Goal: Task Accomplishment & Management: Manage account settings

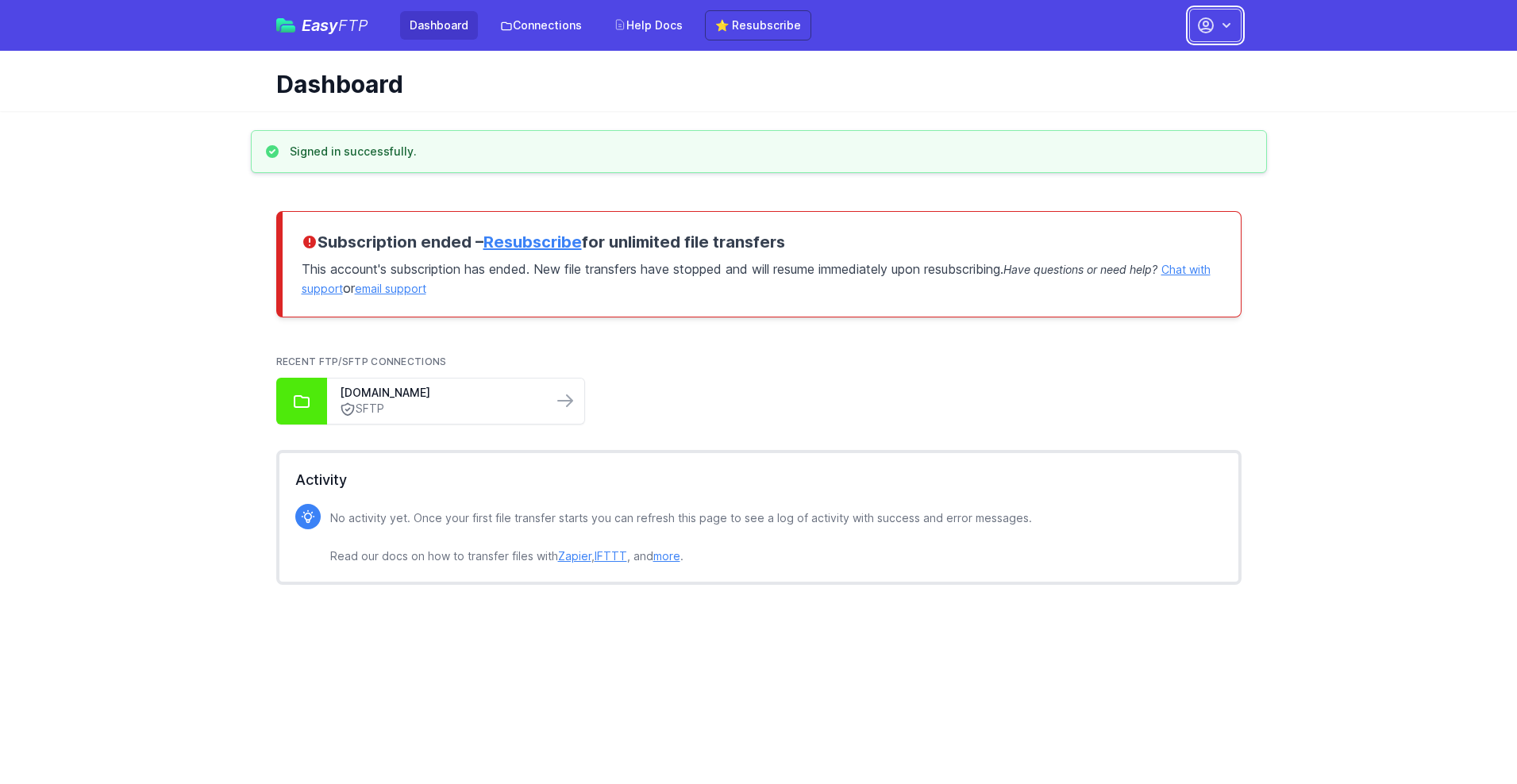
click at [1215, 25] on button "button" at bounding box center [1215, 25] width 52 height 34
click at [1165, 66] on link "Account Settings" at bounding box center [1165, 66] width 153 height 29
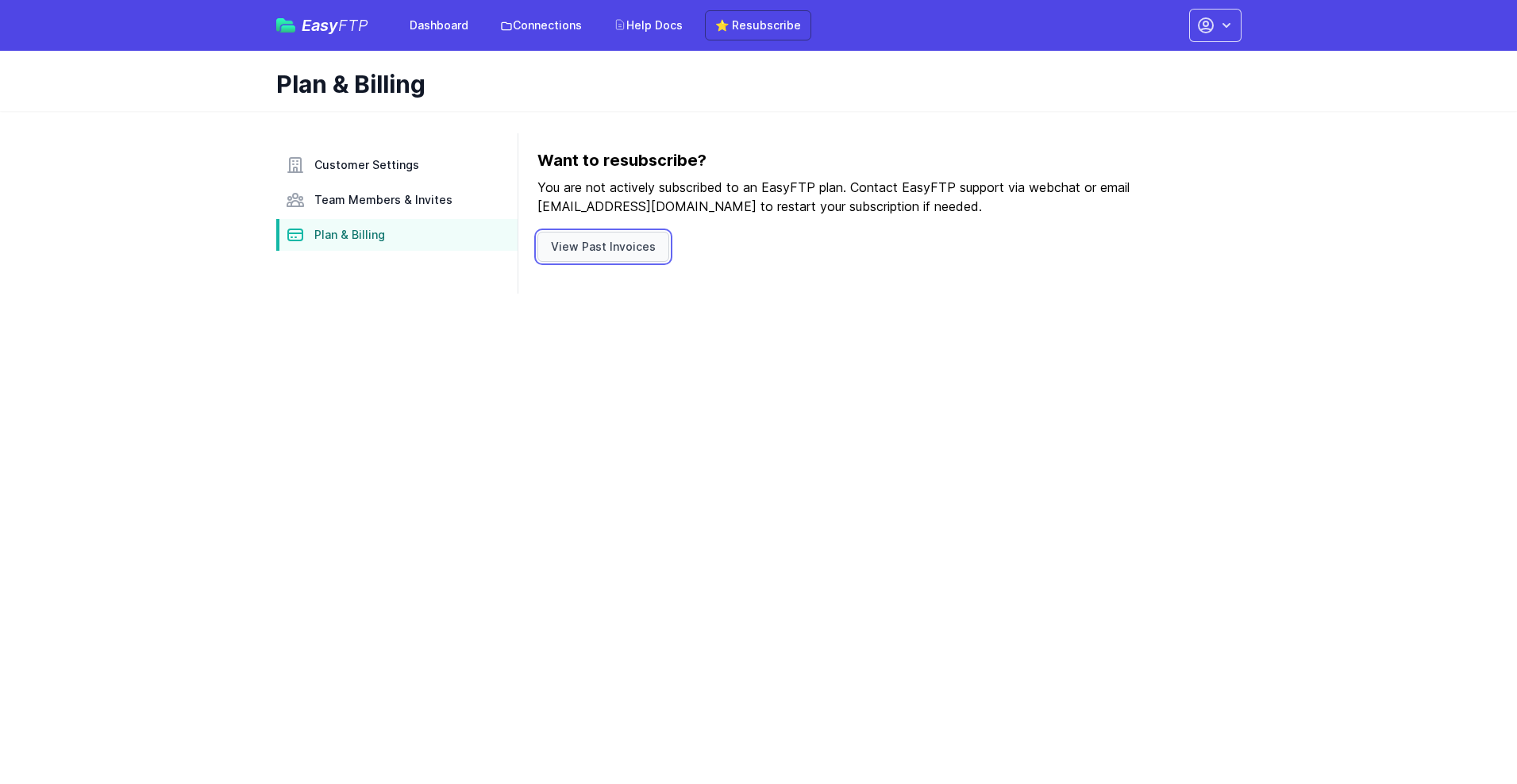
click at [600, 247] on link "View Past Invoices" at bounding box center [603, 247] width 132 height 30
